Goal: Task Accomplishment & Management: Manage account settings

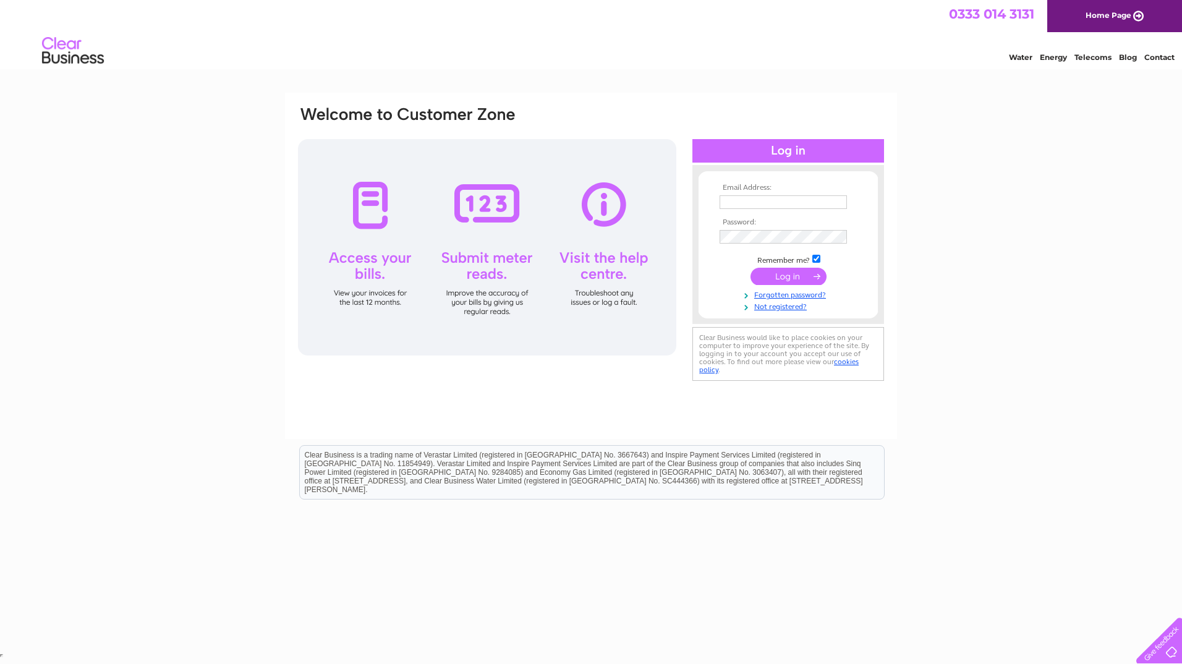
type input "david.armstrong@aecom.com"
click at [780, 274] on input "submit" at bounding box center [788, 276] width 76 height 17
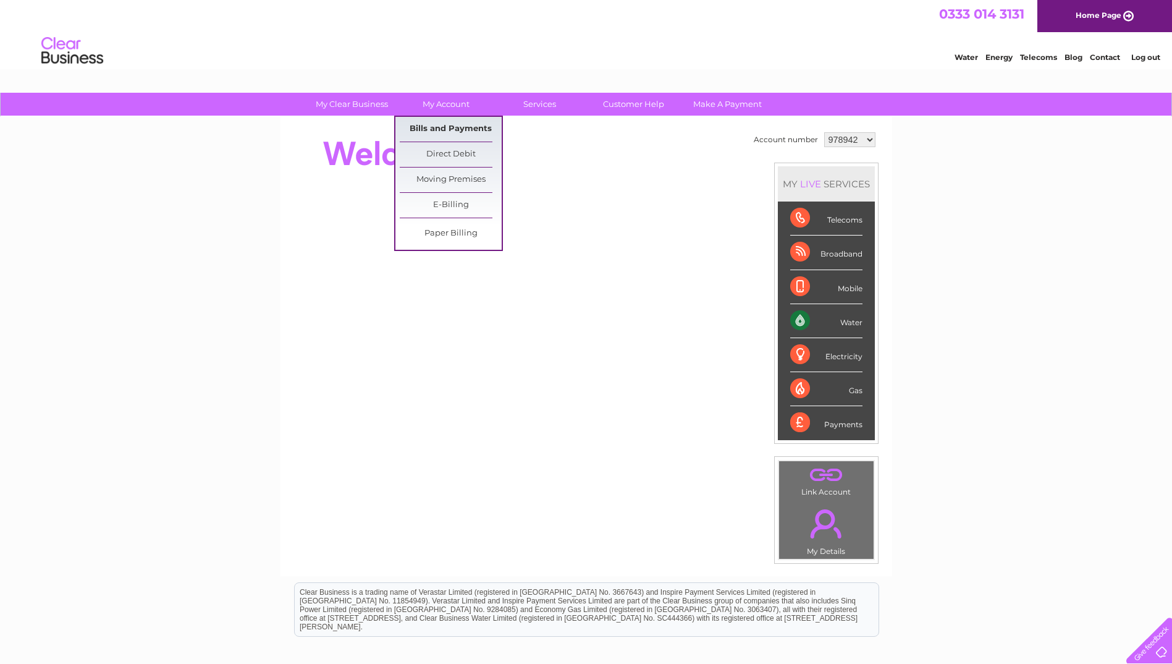
click at [458, 124] on link "Bills and Payments" at bounding box center [451, 129] width 102 height 25
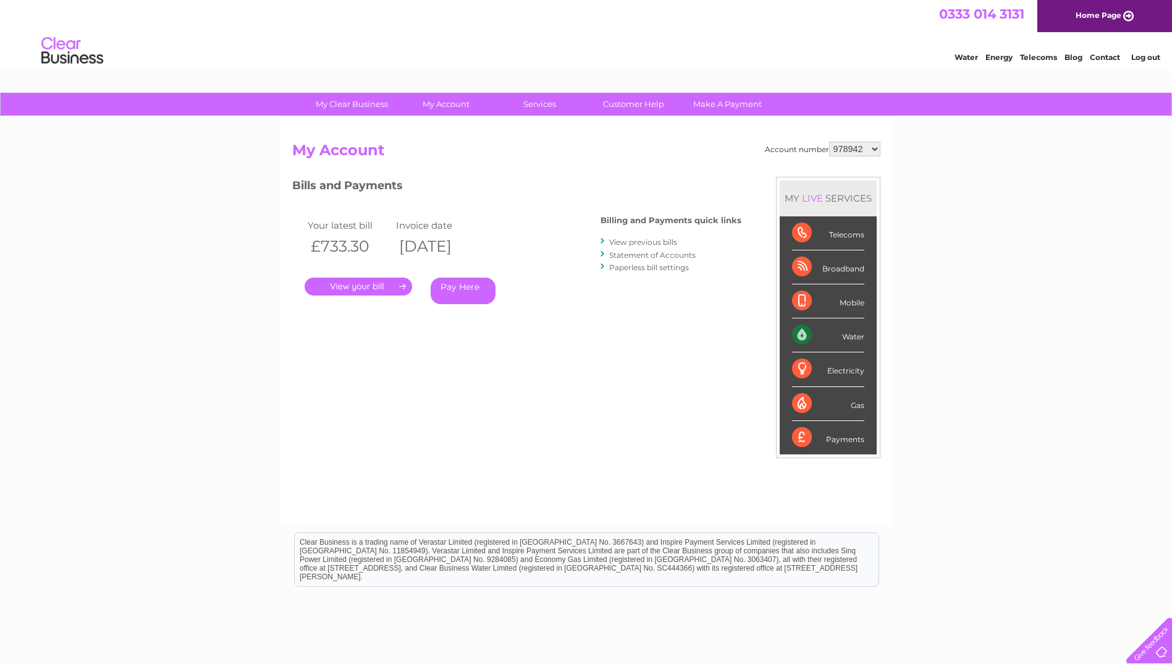
click at [602, 242] on div at bounding box center [604, 241] width 6 height 12
click at [632, 238] on link "View previous bills" at bounding box center [643, 241] width 68 height 9
